Goal: Information Seeking & Learning: Check status

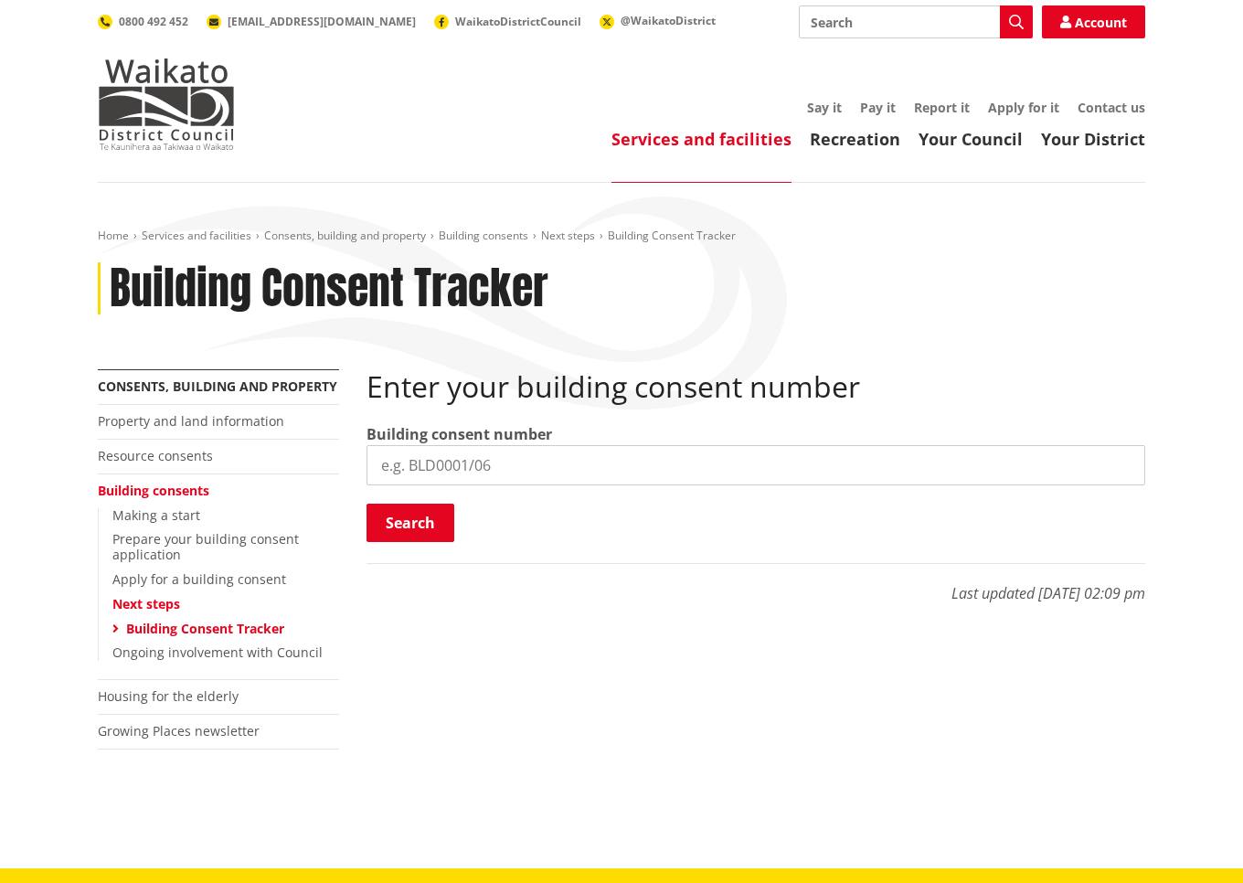
click at [420, 465] on input "search" at bounding box center [756, 465] width 779 height 40
paste input "BLD0264/26"
type input "BLD0264/26"
click at [412, 543] on div "Search Searching..." at bounding box center [756, 524] width 779 height 41
click at [412, 527] on button "Search" at bounding box center [411, 523] width 88 height 38
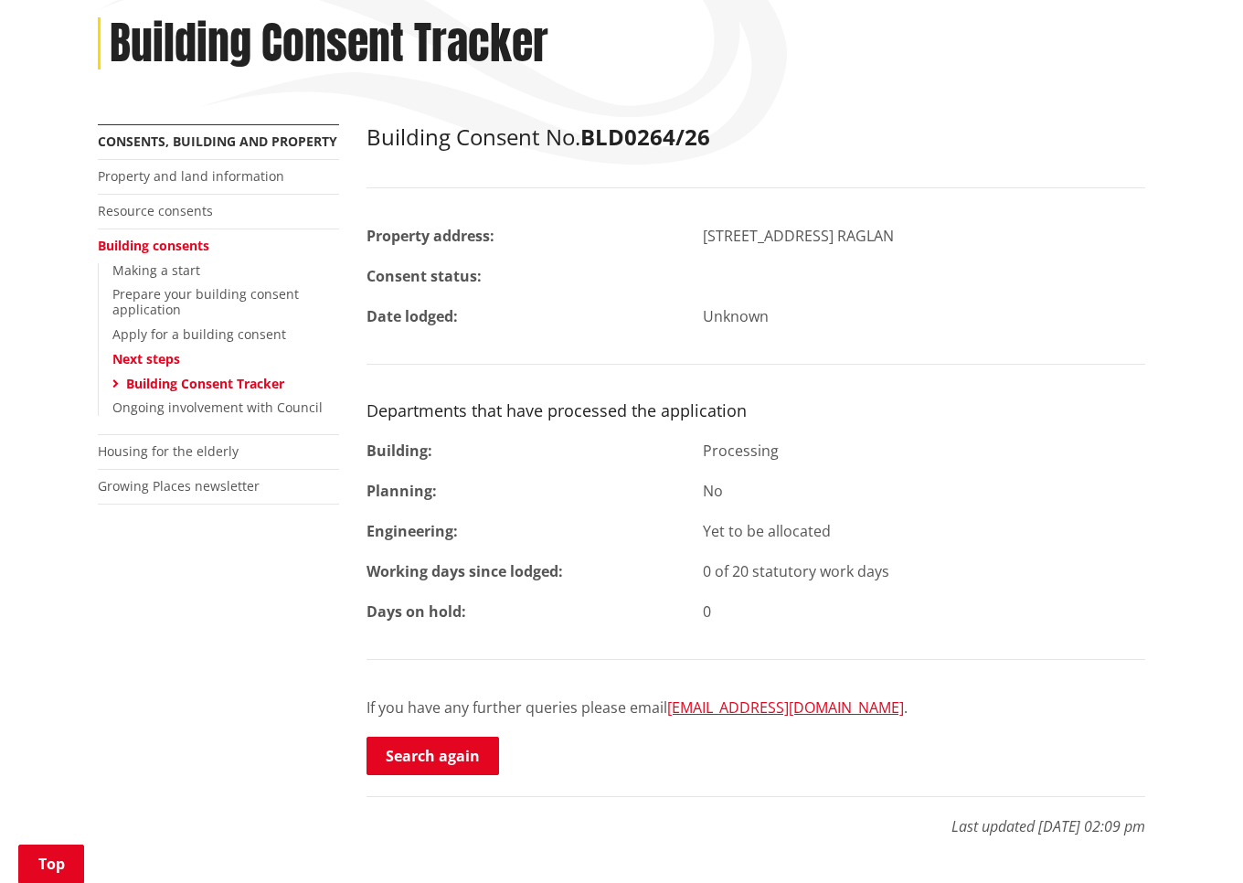
scroll to position [274, 0]
